Goal: Information Seeking & Learning: Find specific page/section

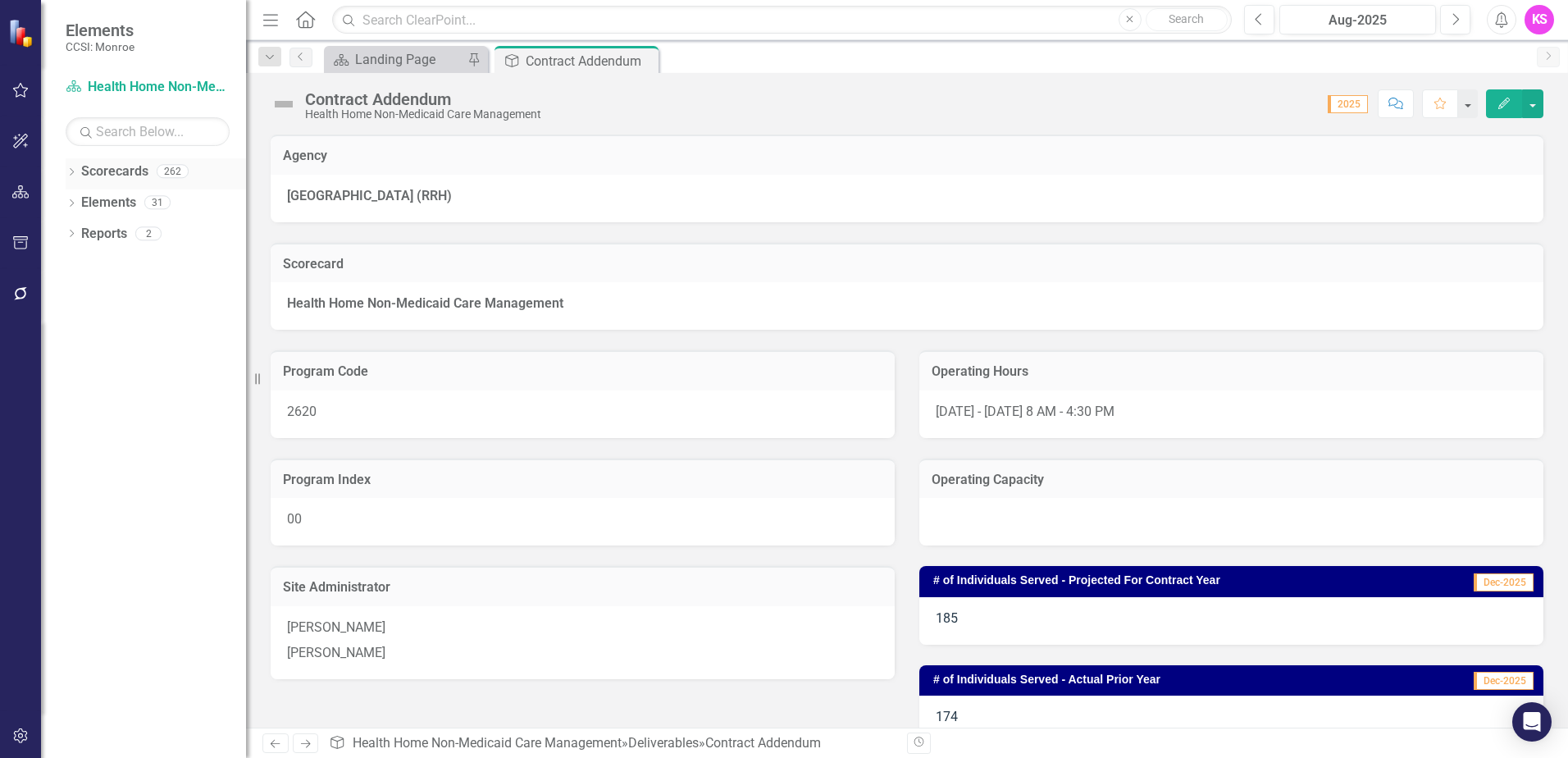
click at [70, 172] on icon "Dropdown" at bounding box center [71, 173] width 12 height 9
click at [80, 202] on icon "Dropdown" at bounding box center [80, 202] width 13 height 10
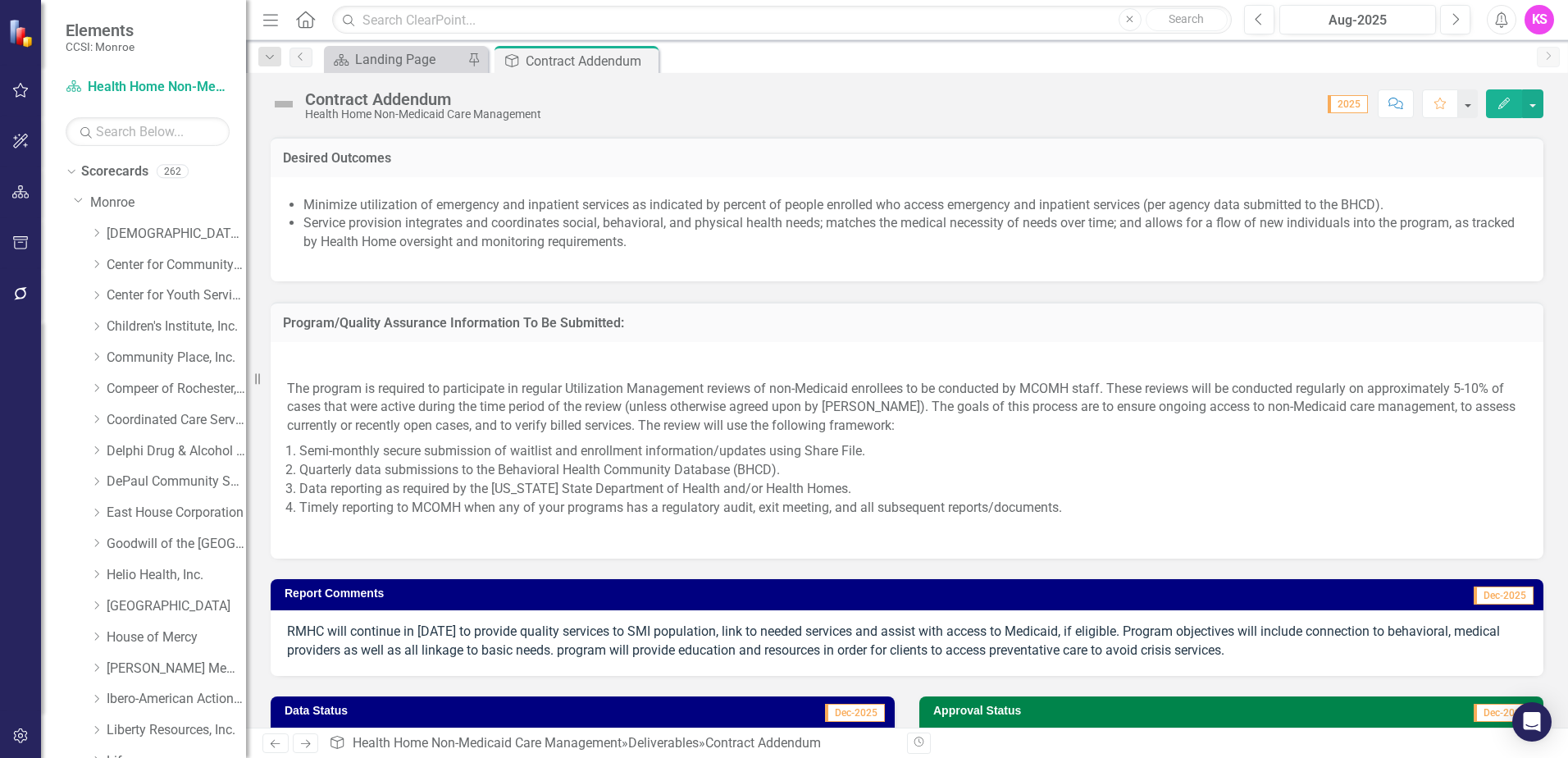
scroll to position [1558, 0]
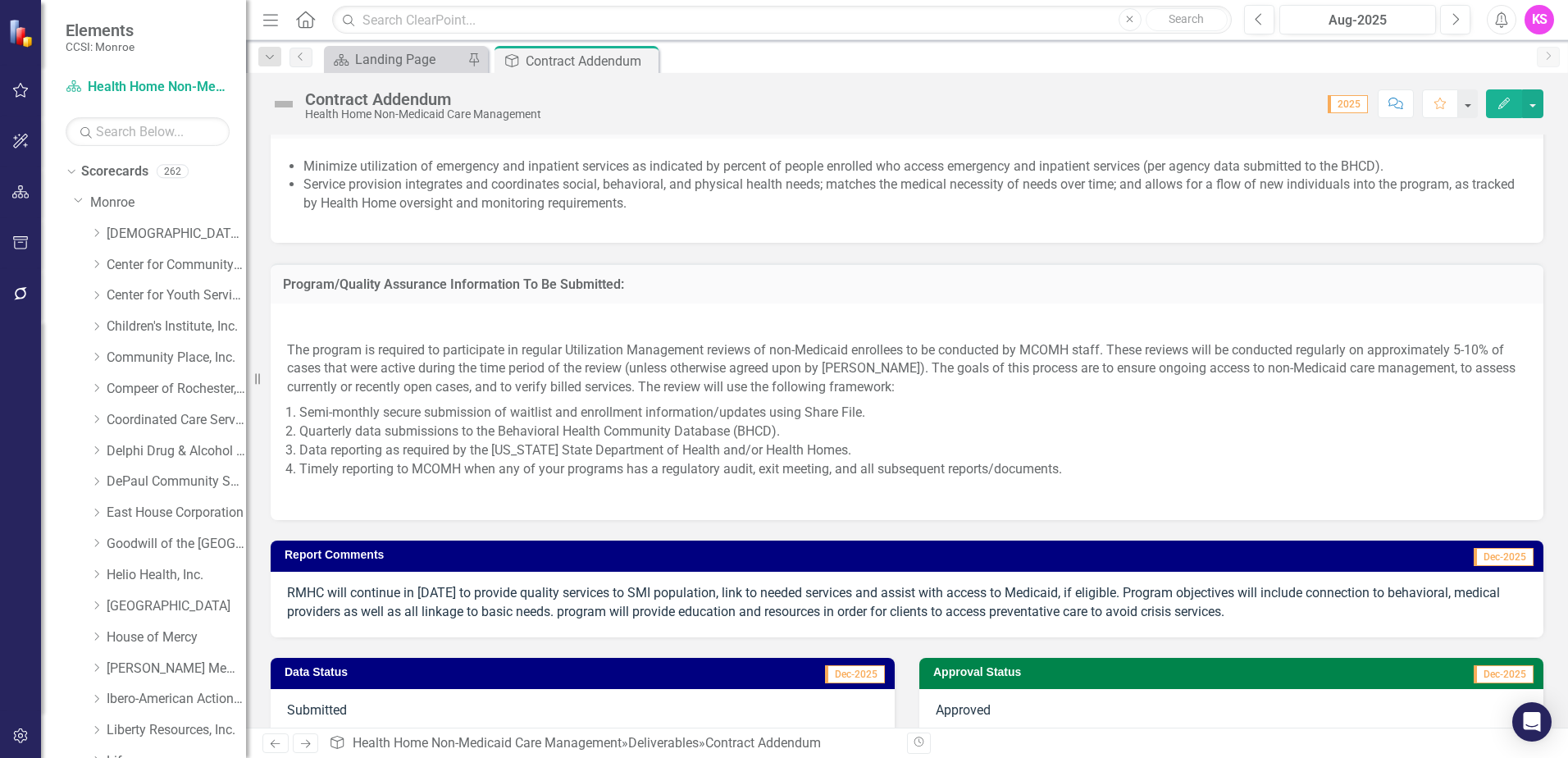
click at [331, 311] on div "The program is required to participate in regular Utilization Management review…" at bounding box center [907, 411] width 1273 height 217
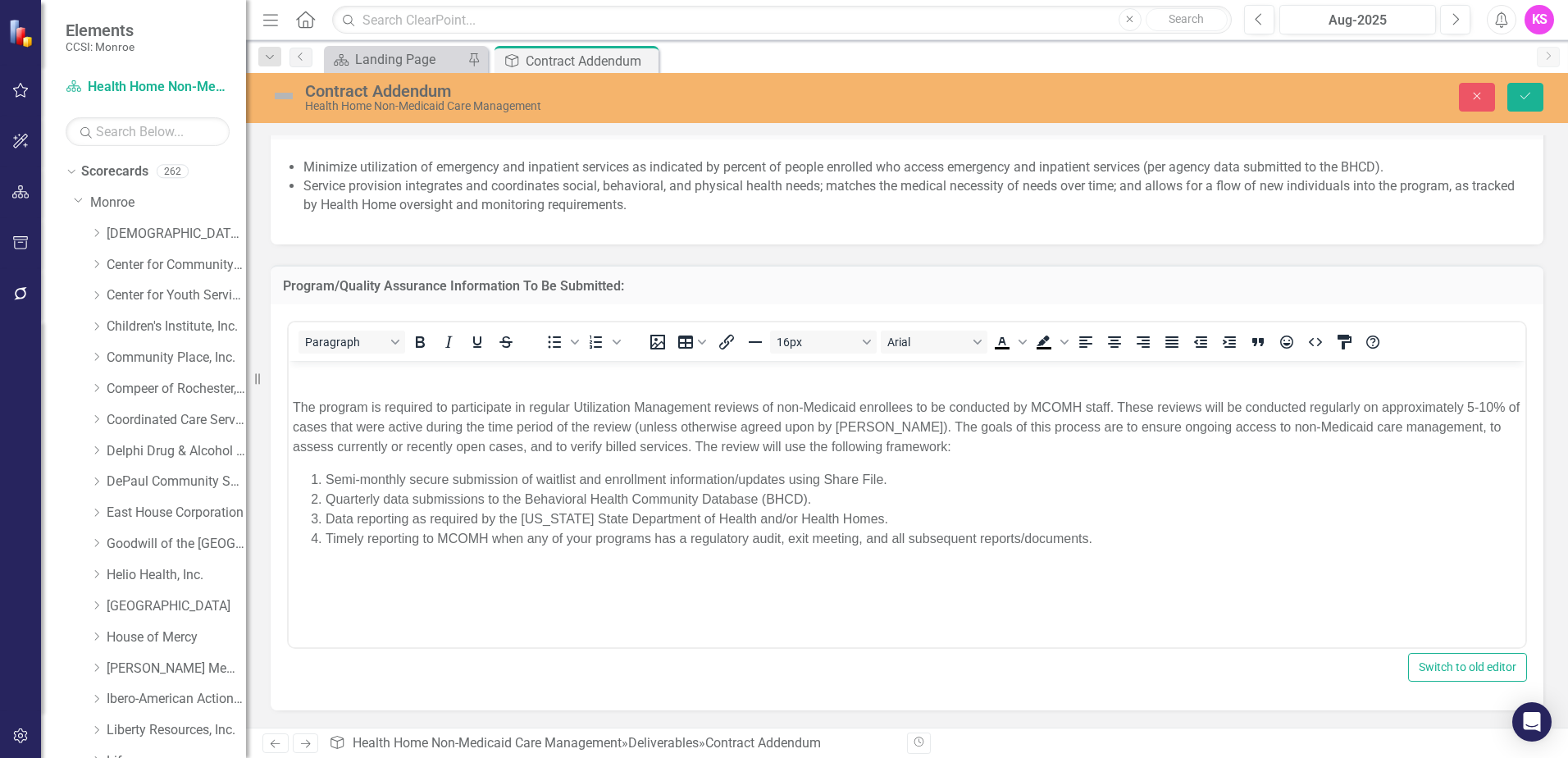
scroll to position [0, 0]
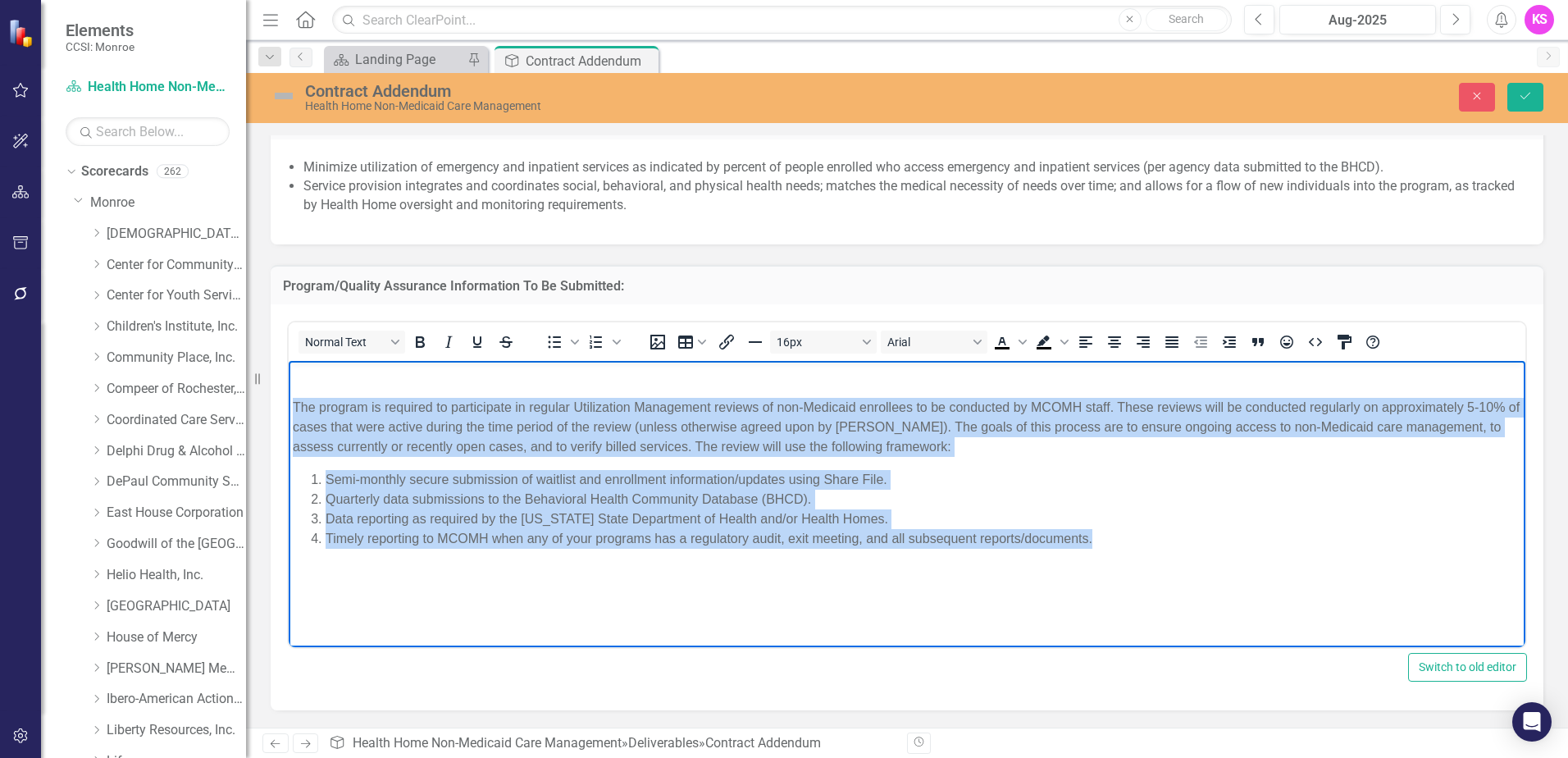
drag, startPoint x: 291, startPoint y: 405, endPoint x: 1106, endPoint y: 535, distance: 825.3
click at [1106, 535] on body "The program is required to participate in regular Utilization Management review…" at bounding box center [907, 484] width 1237 height 246
copy body "The program is required to participate in regular Utilization Management review…"
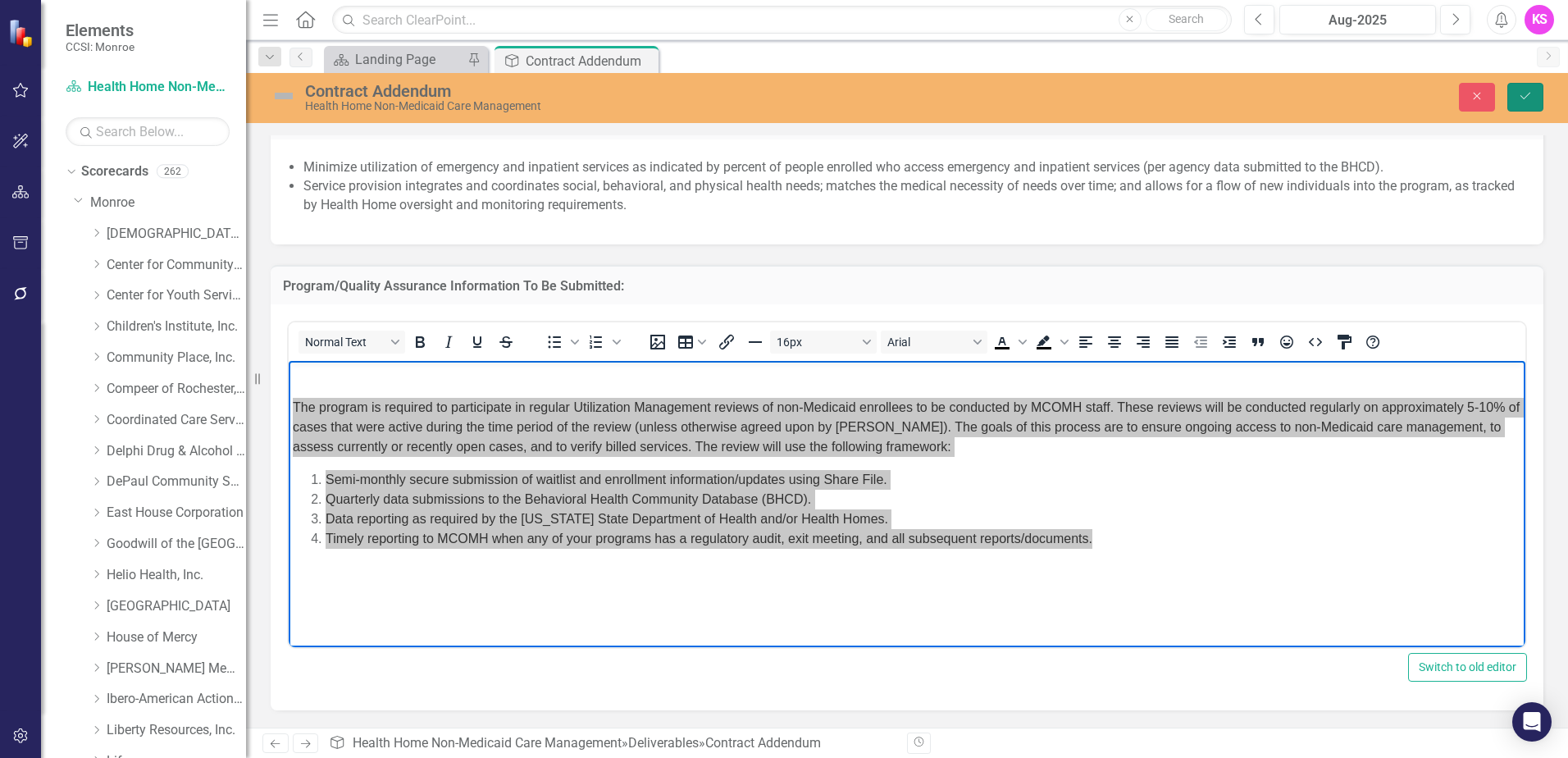
click at [1521, 98] on icon "Save" at bounding box center [1525, 96] width 15 height 12
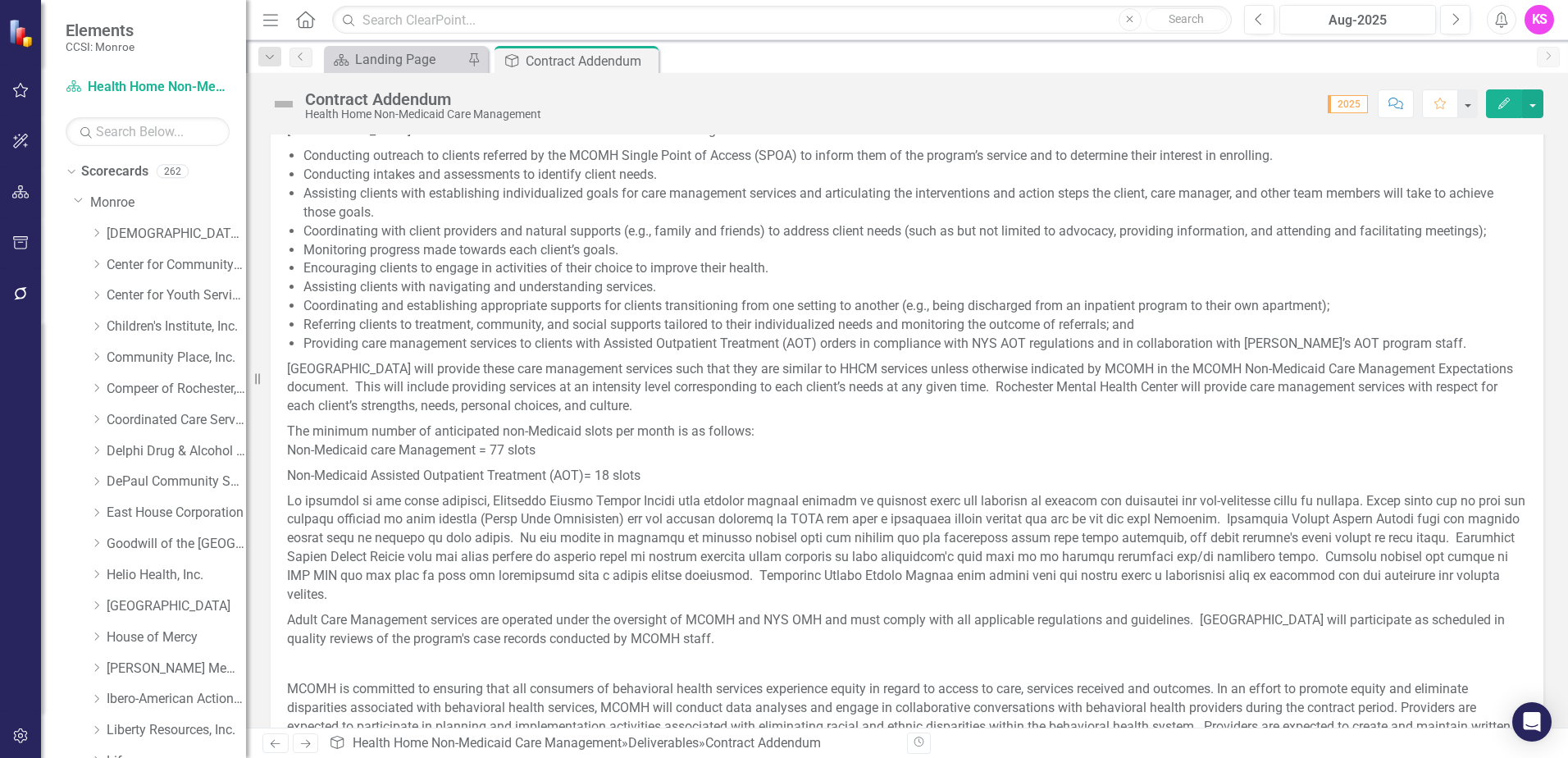
scroll to position [656, 0]
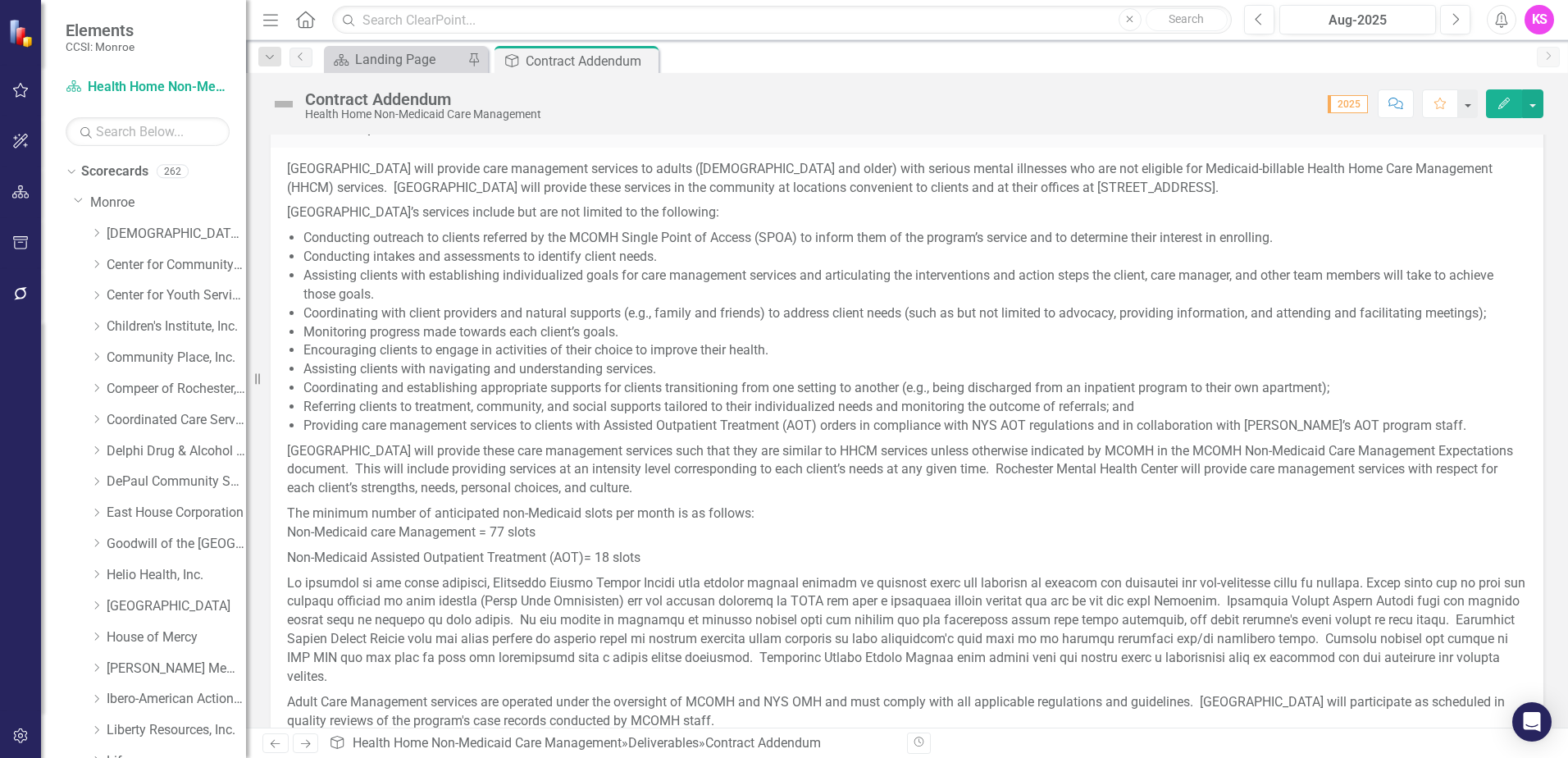
click at [350, 441] on p "[GEOGRAPHIC_DATA] will provide these care management services such that they ar…" at bounding box center [907, 470] width 1240 height 63
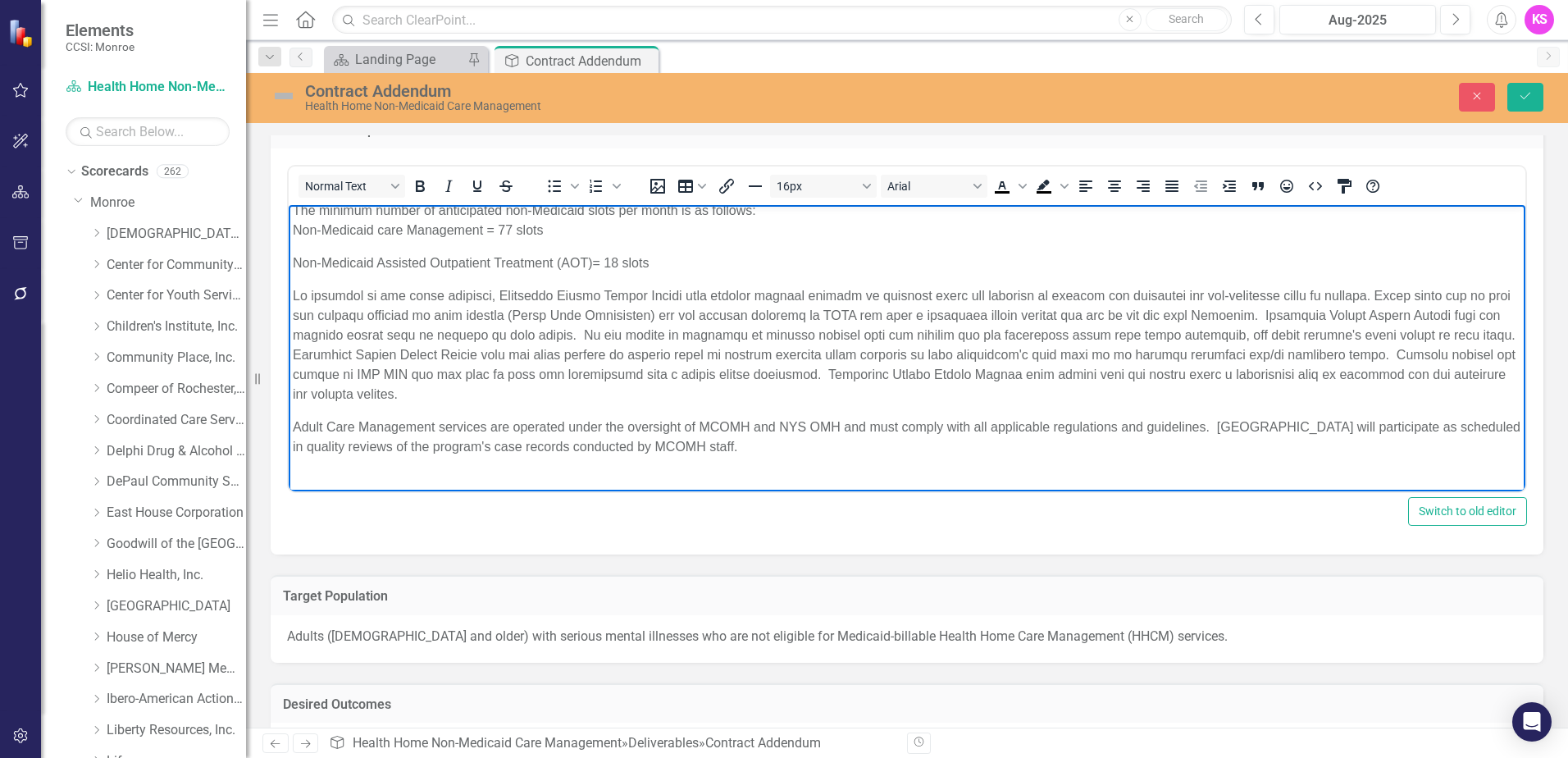
scroll to position [402, 0]
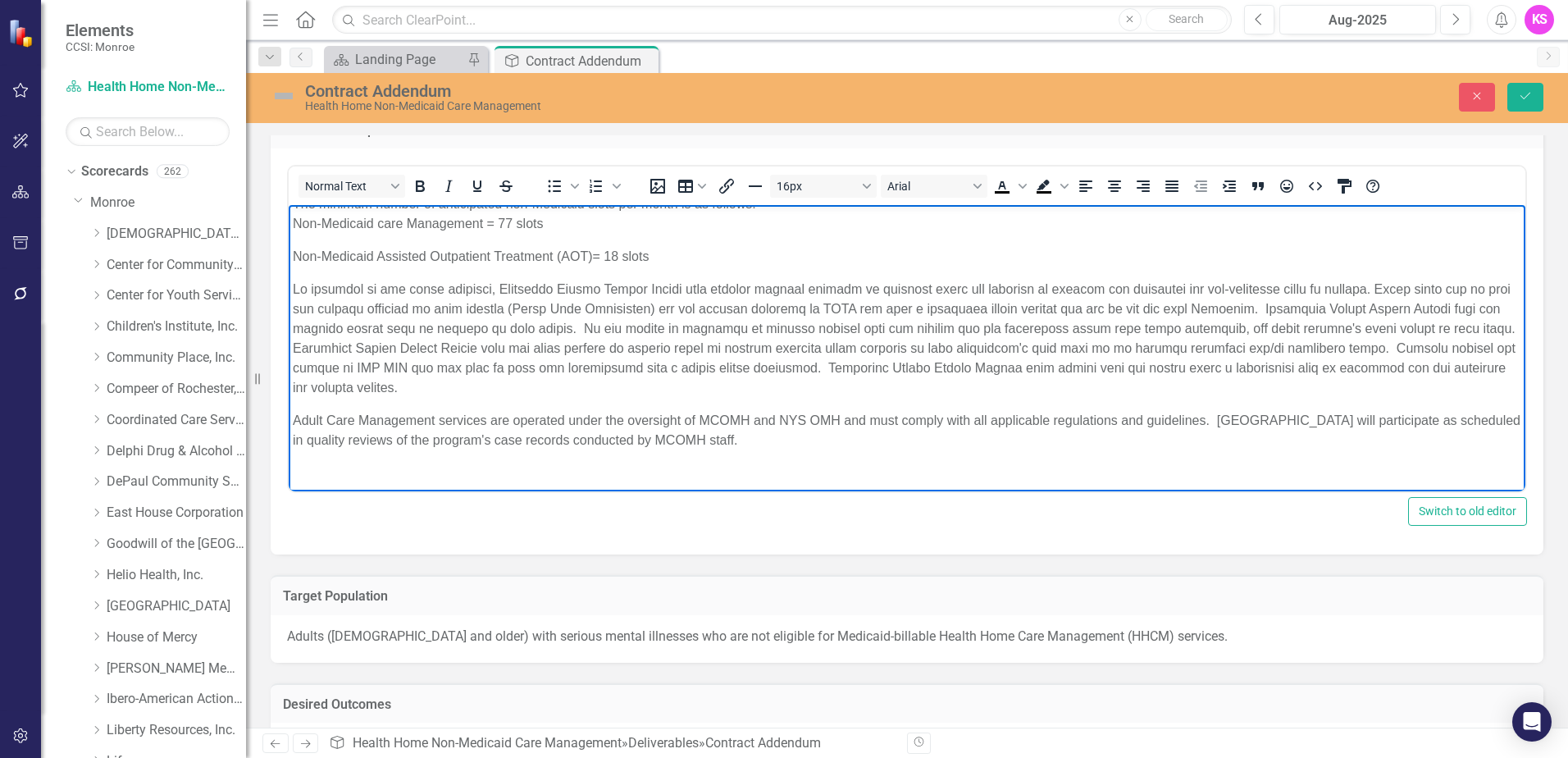
drag, startPoint x: 293, startPoint y: 303, endPoint x: 1473, endPoint y: 410, distance: 1184.8
click at [1473, 410] on body "[GEOGRAPHIC_DATA] will provide care management services to adults ([DEMOGRAPHIC…" at bounding box center [907, 207] width 1237 height 808
copy body "Loremipsu Dolors Ametco Adipis elit seddoei tempo inci utlaboreet dolorema aliq…"
click at [1525, 90] on icon "Save" at bounding box center [1525, 96] width 15 height 12
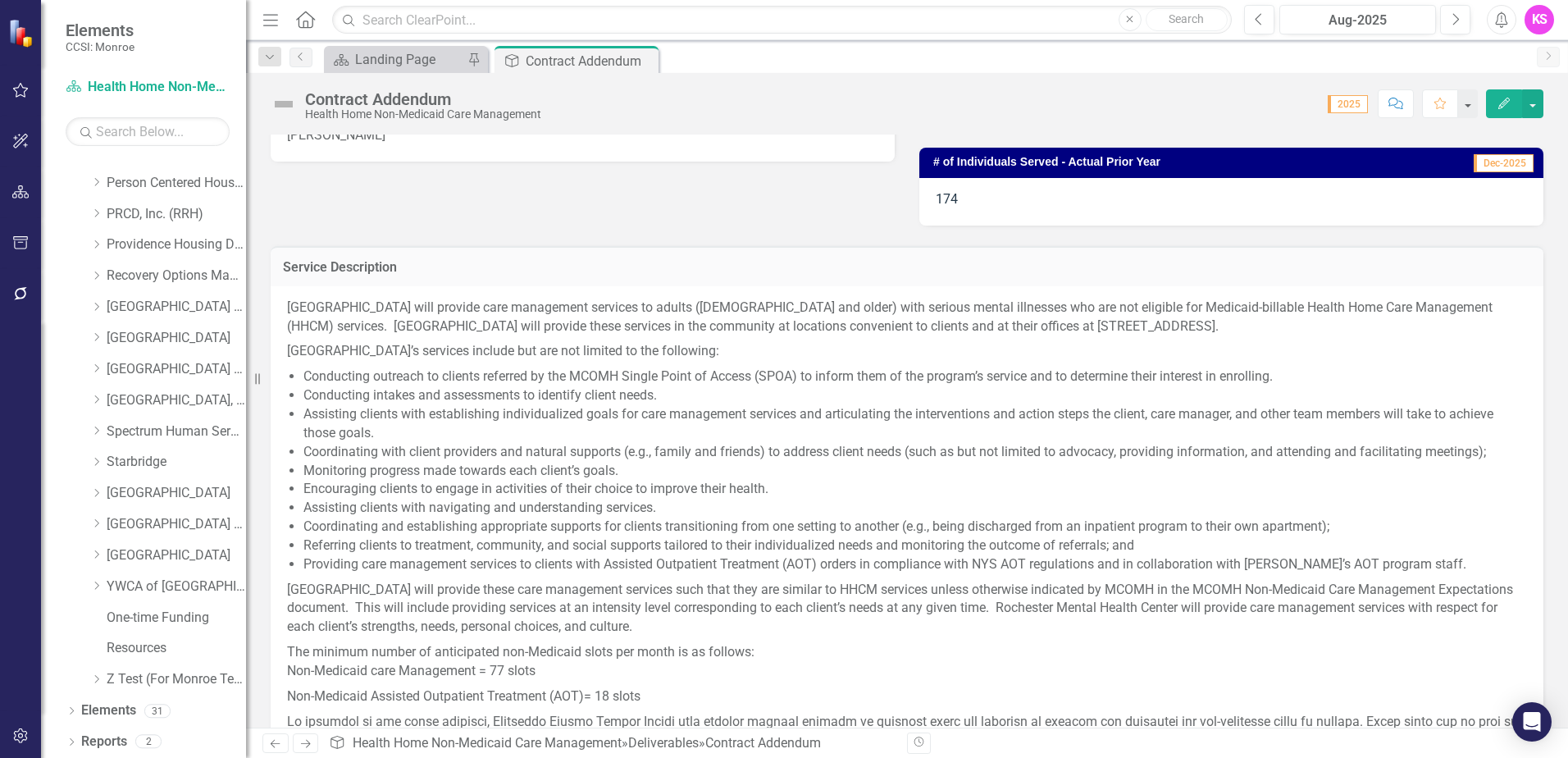
scroll to position [828, 0]
click at [101, 520] on icon "Dropdown" at bounding box center [96, 522] width 13 height 10
click at [160, 520] on link "[GEOGRAPHIC_DATA] (RRH)" at bounding box center [176, 523] width 139 height 19
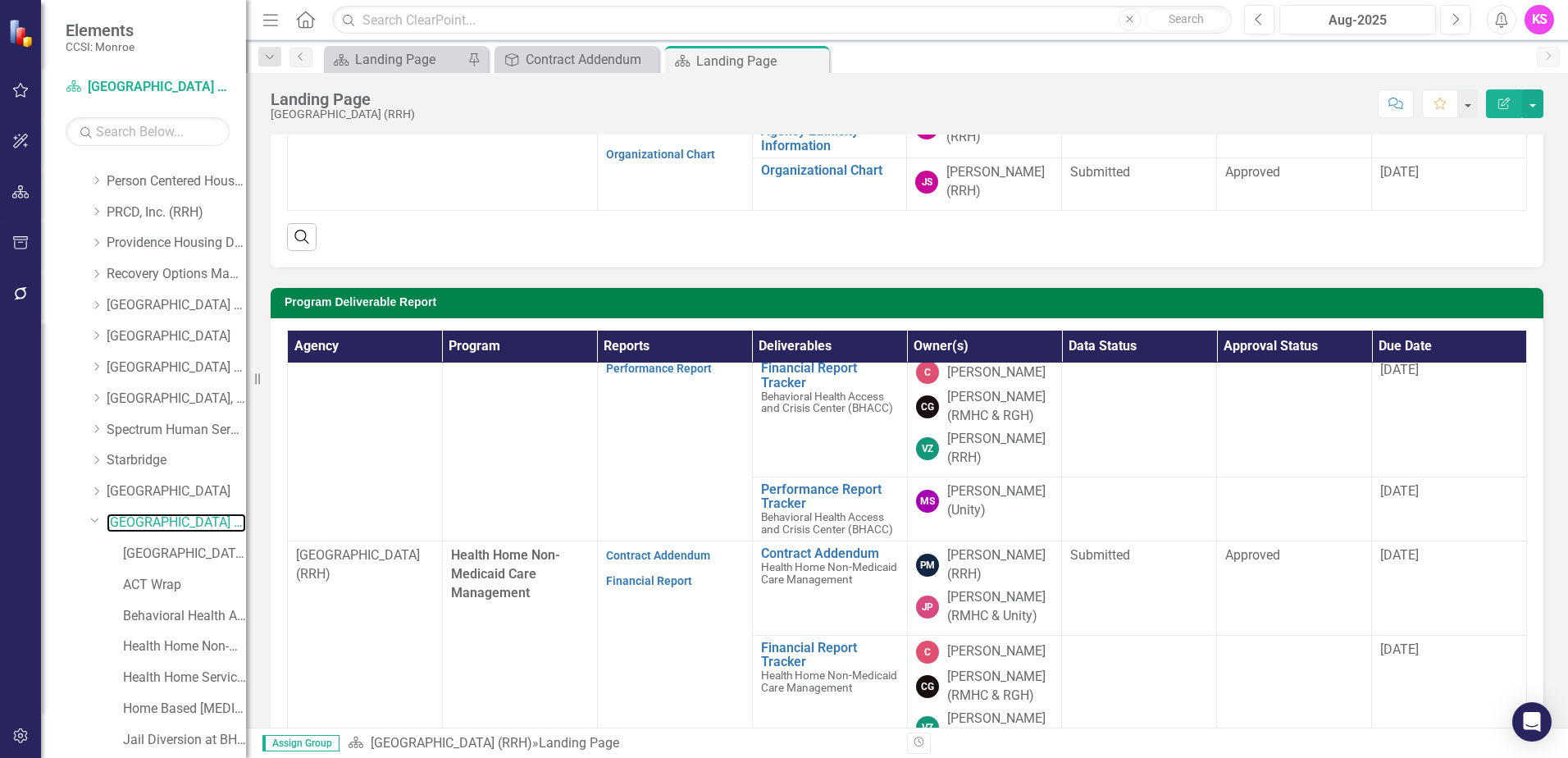
scroll to position [246, 0]
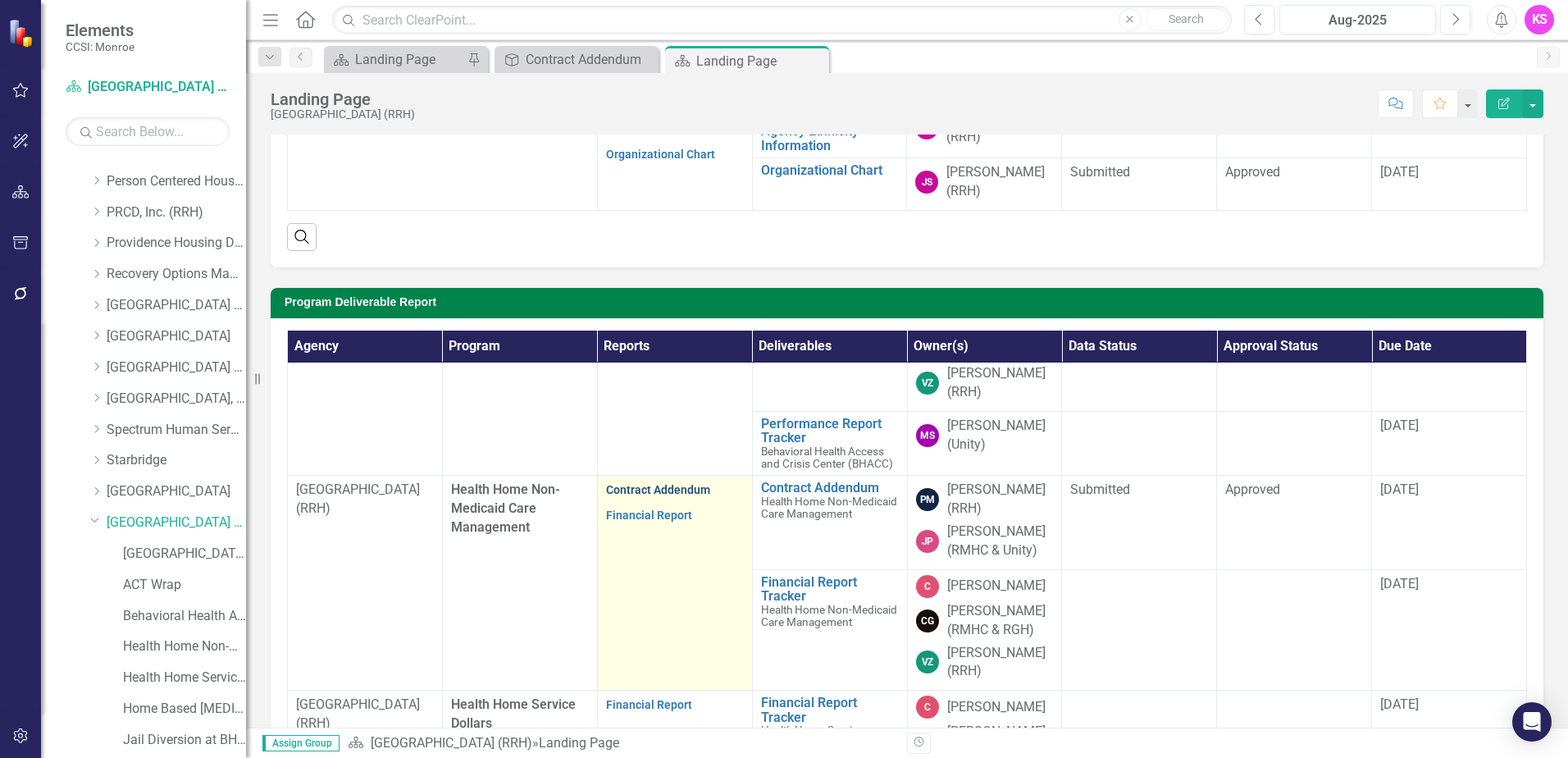
click at [642, 496] on link "Contract Addendum" at bounding box center [658, 490] width 104 height 13
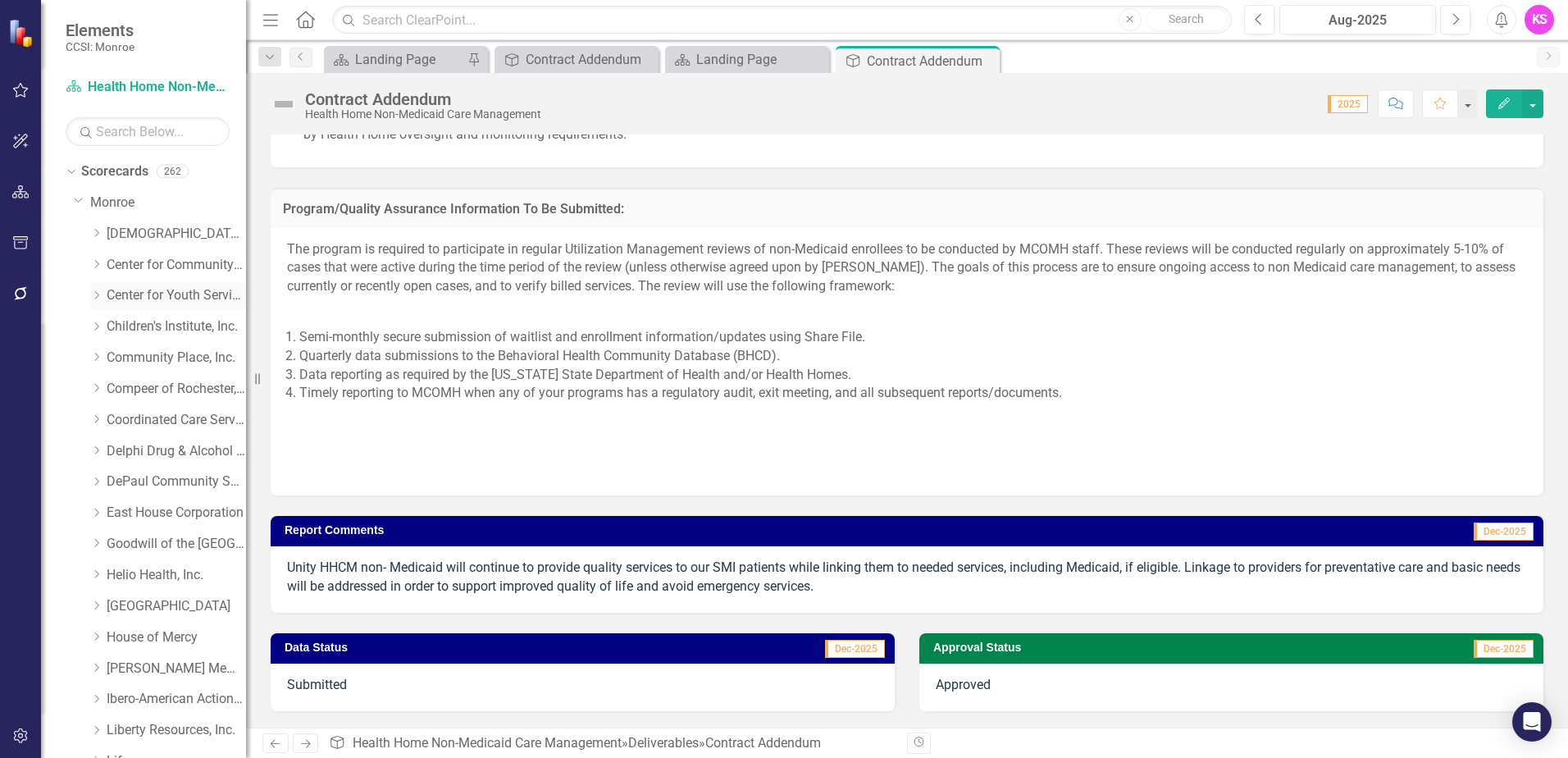
scroll to position [82, 0]
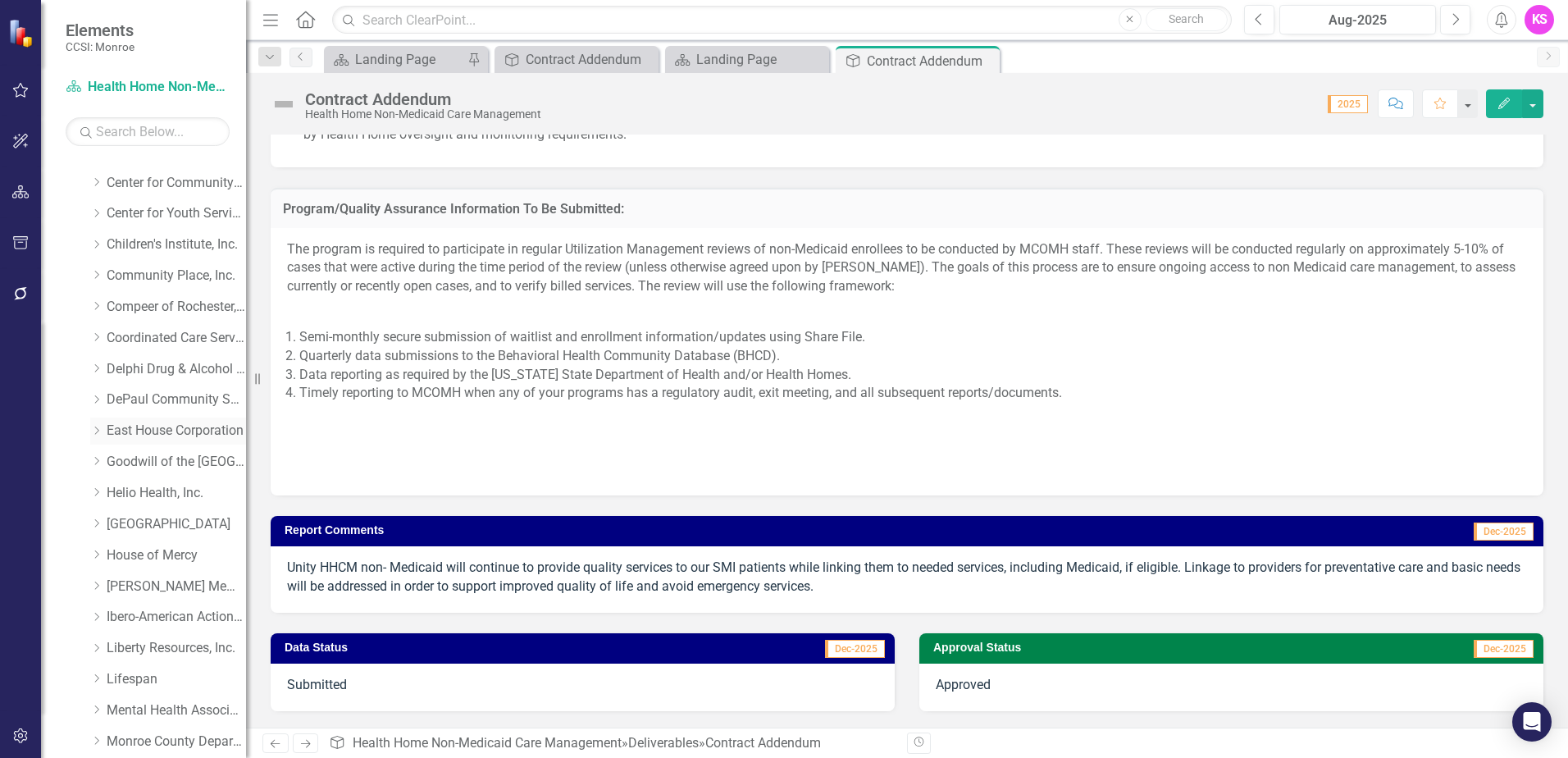
click at [100, 431] on icon "Dropdown" at bounding box center [96, 431] width 13 height 10
click at [183, 431] on link "East House Corporation" at bounding box center [176, 431] width 139 height 19
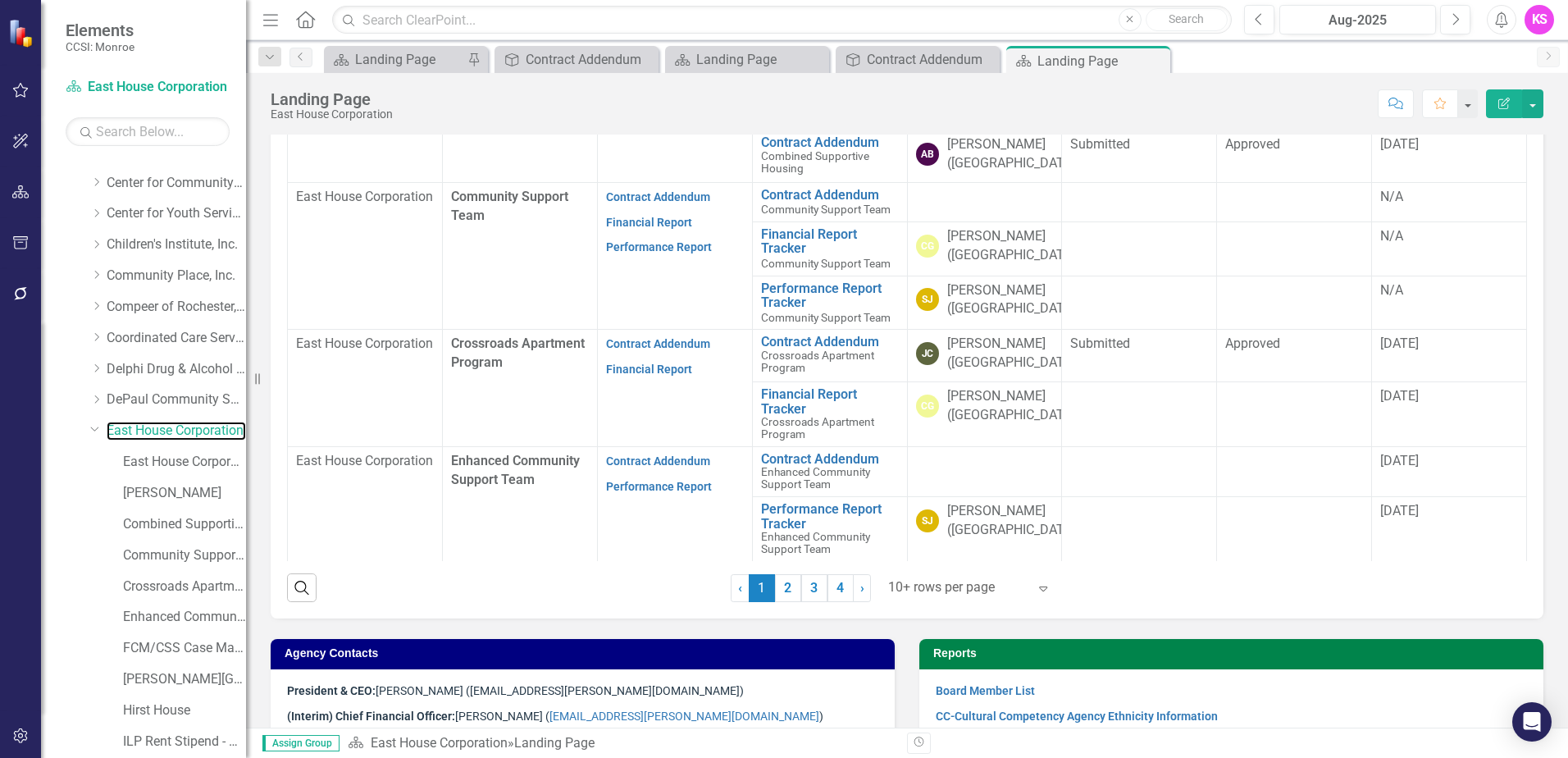
scroll to position [556, 0]
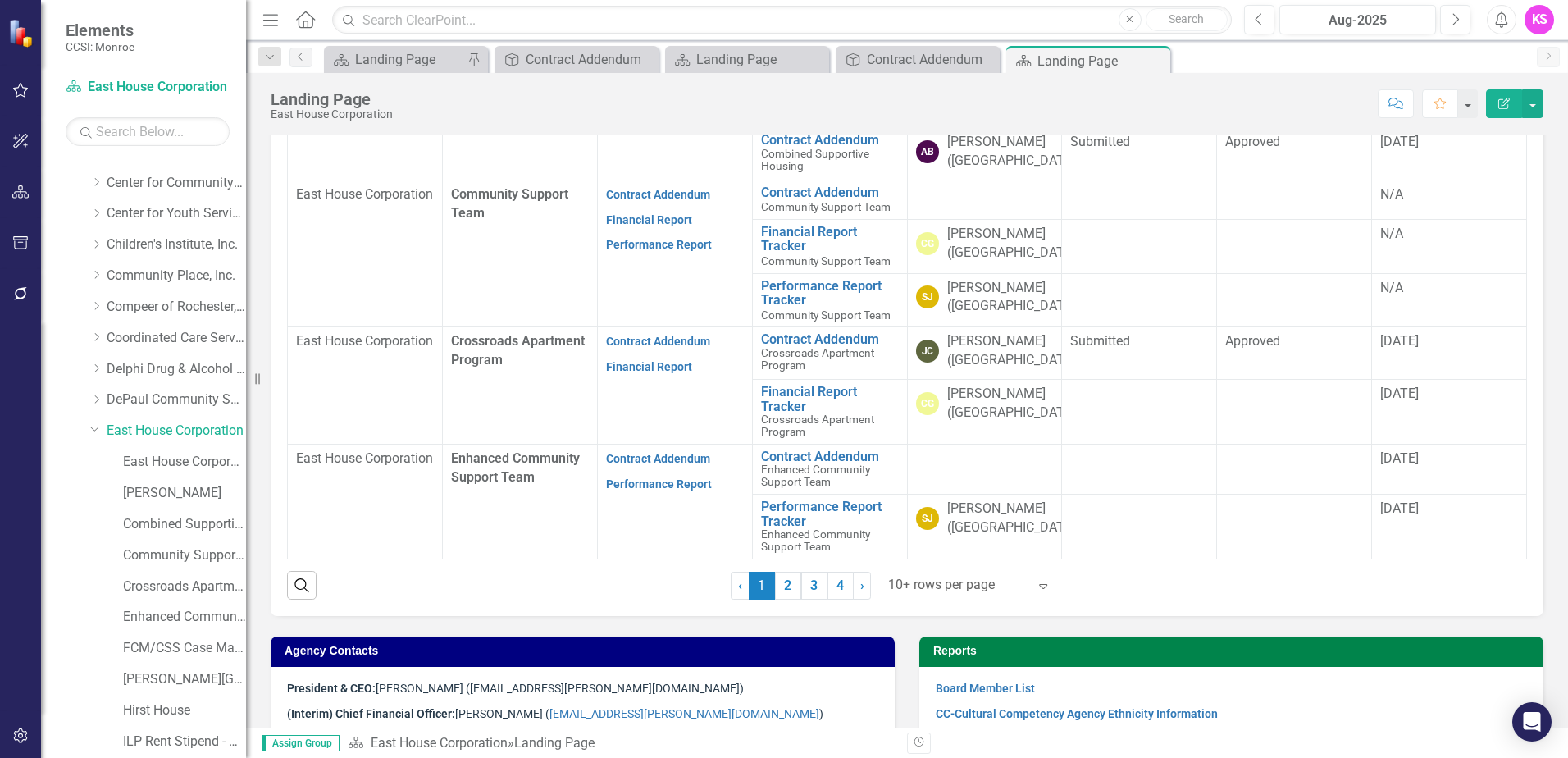
click at [1037, 583] on icon "Expand" at bounding box center [1044, 585] width 17 height 13
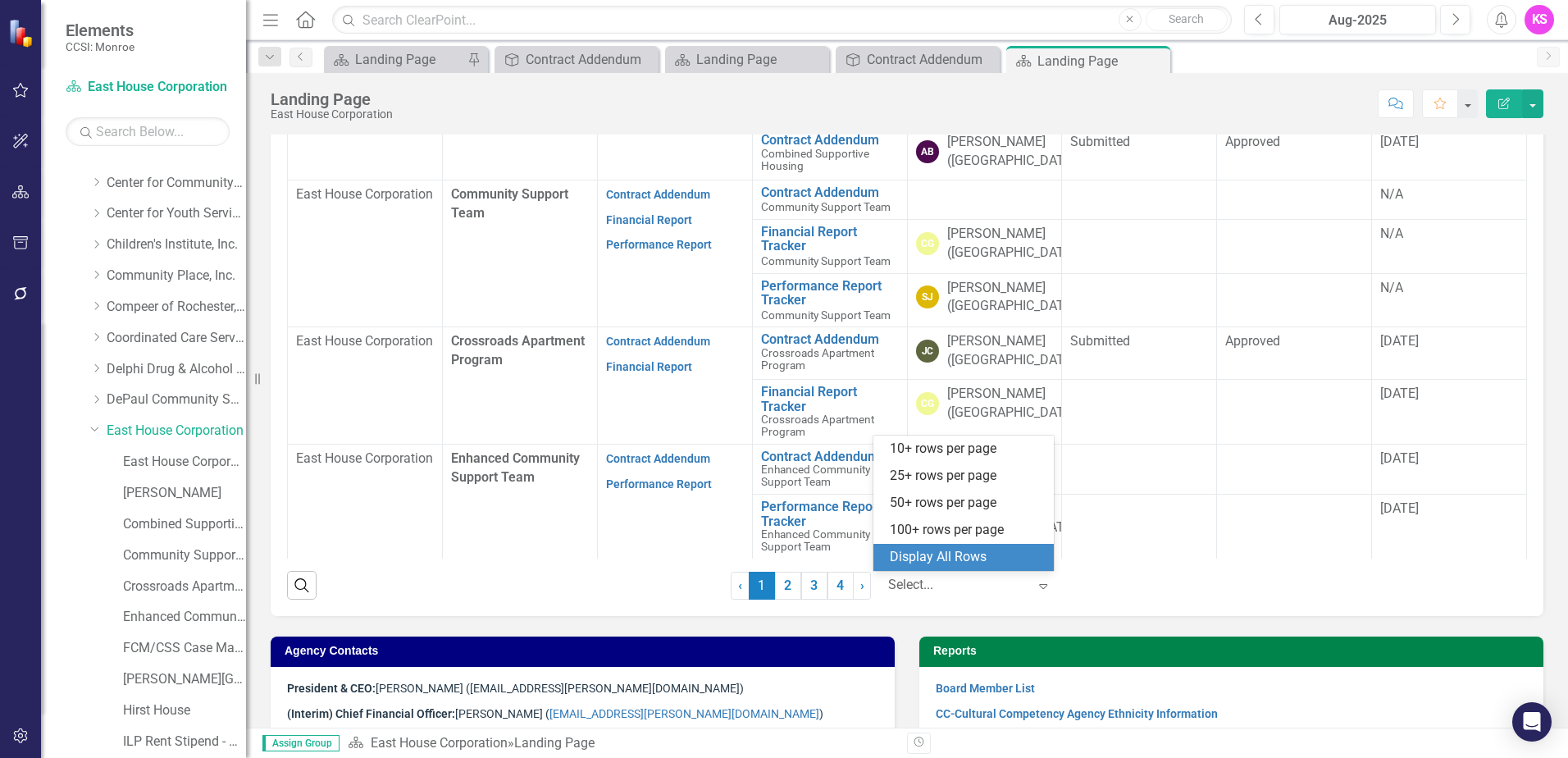
click at [967, 563] on div "Display All Rows" at bounding box center [967, 557] width 154 height 19
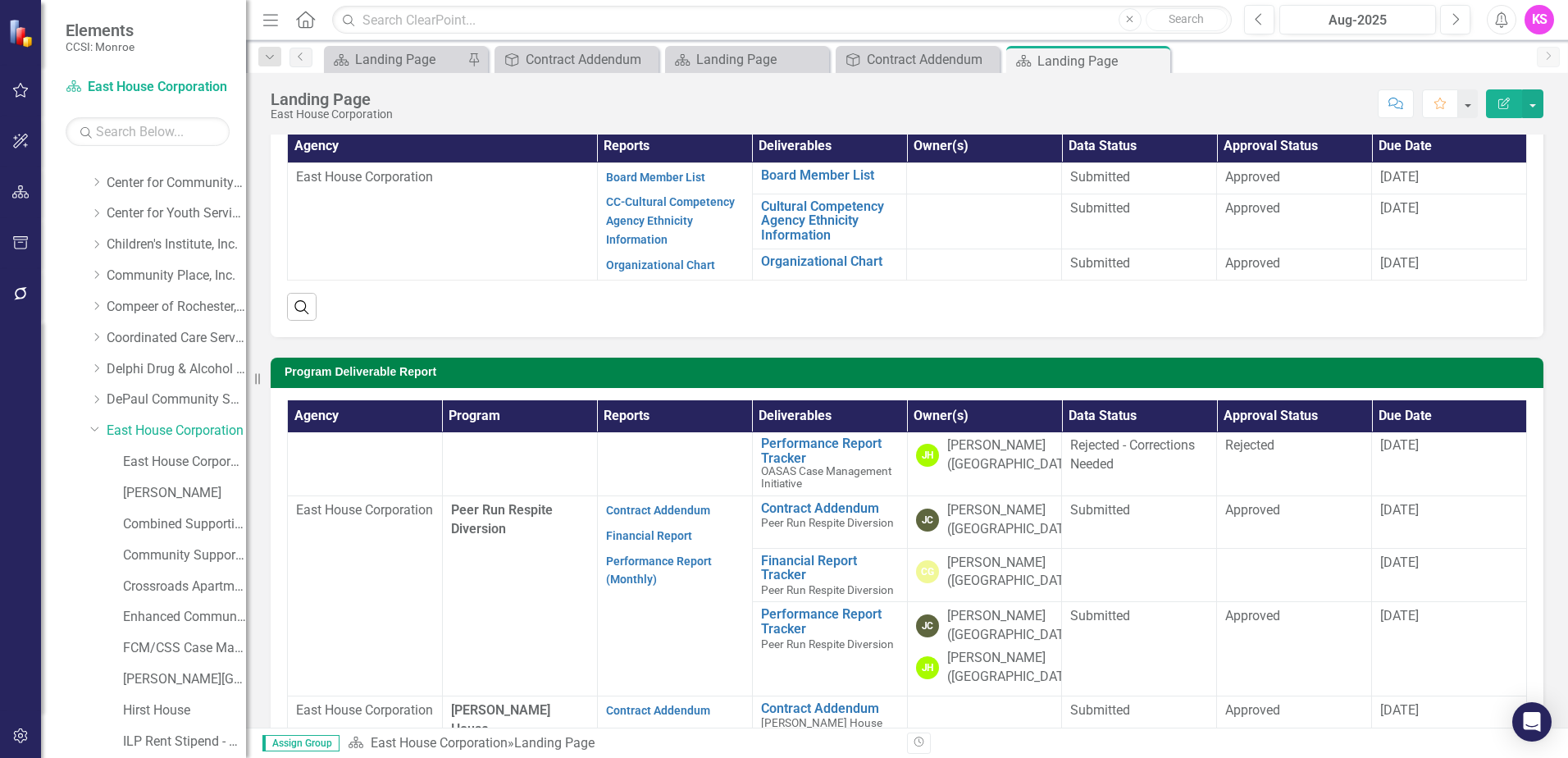
scroll to position [1230, 0]
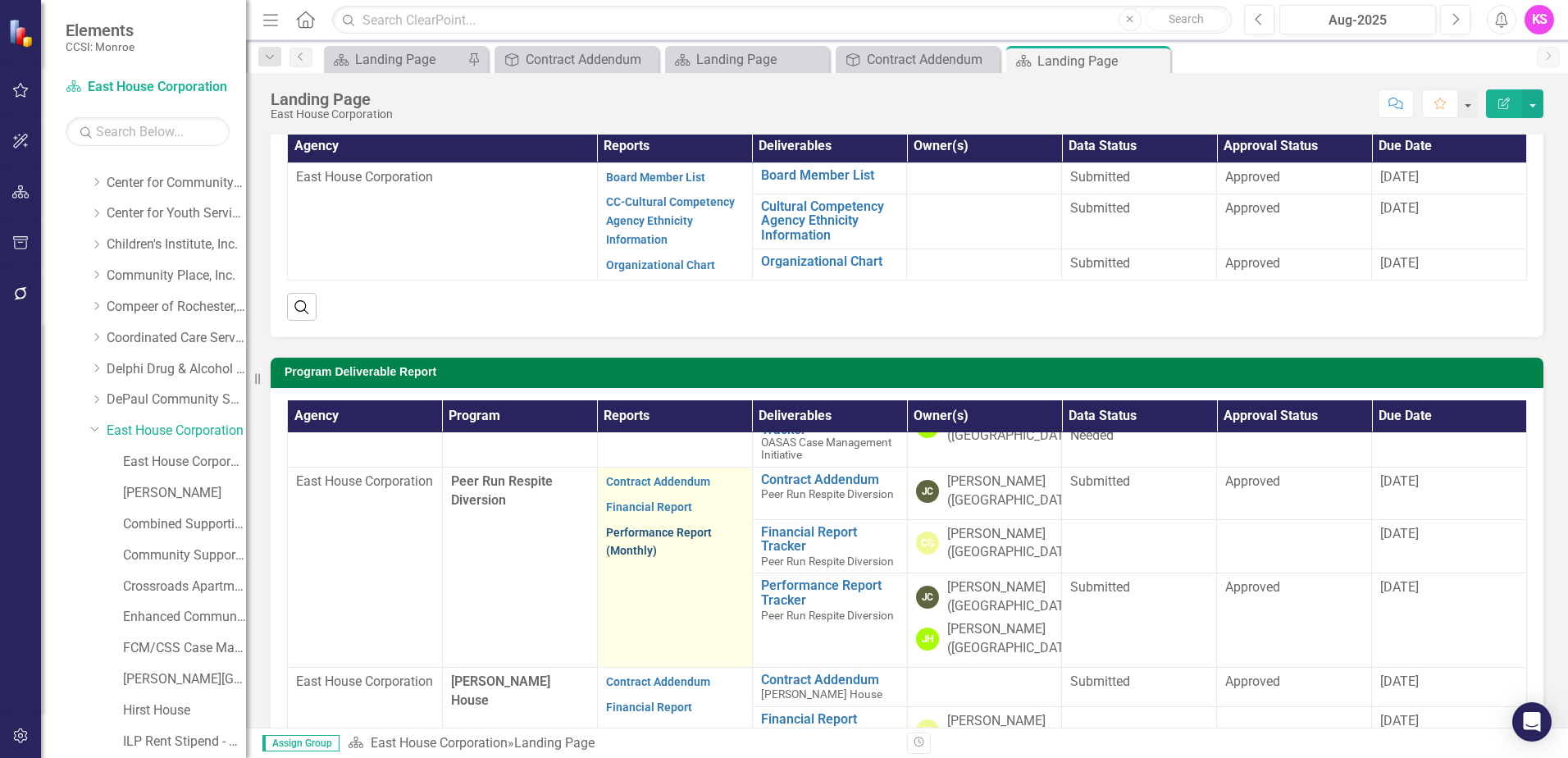
click at [644, 558] on link "Performance Report (Monthly)" at bounding box center [659, 542] width 106 height 32
